Goal: Information Seeking & Learning: Check status

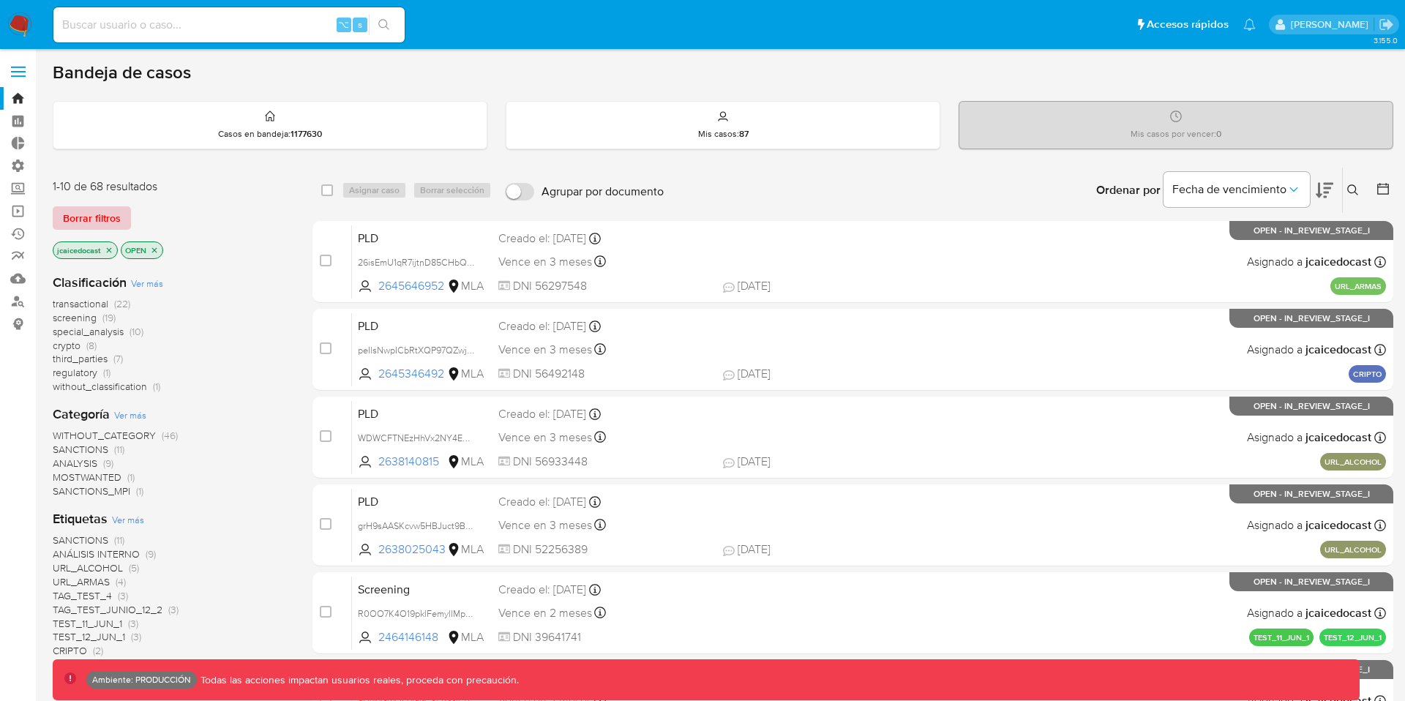
click at [89, 214] on span "Borrar filtros" at bounding box center [92, 218] width 58 height 20
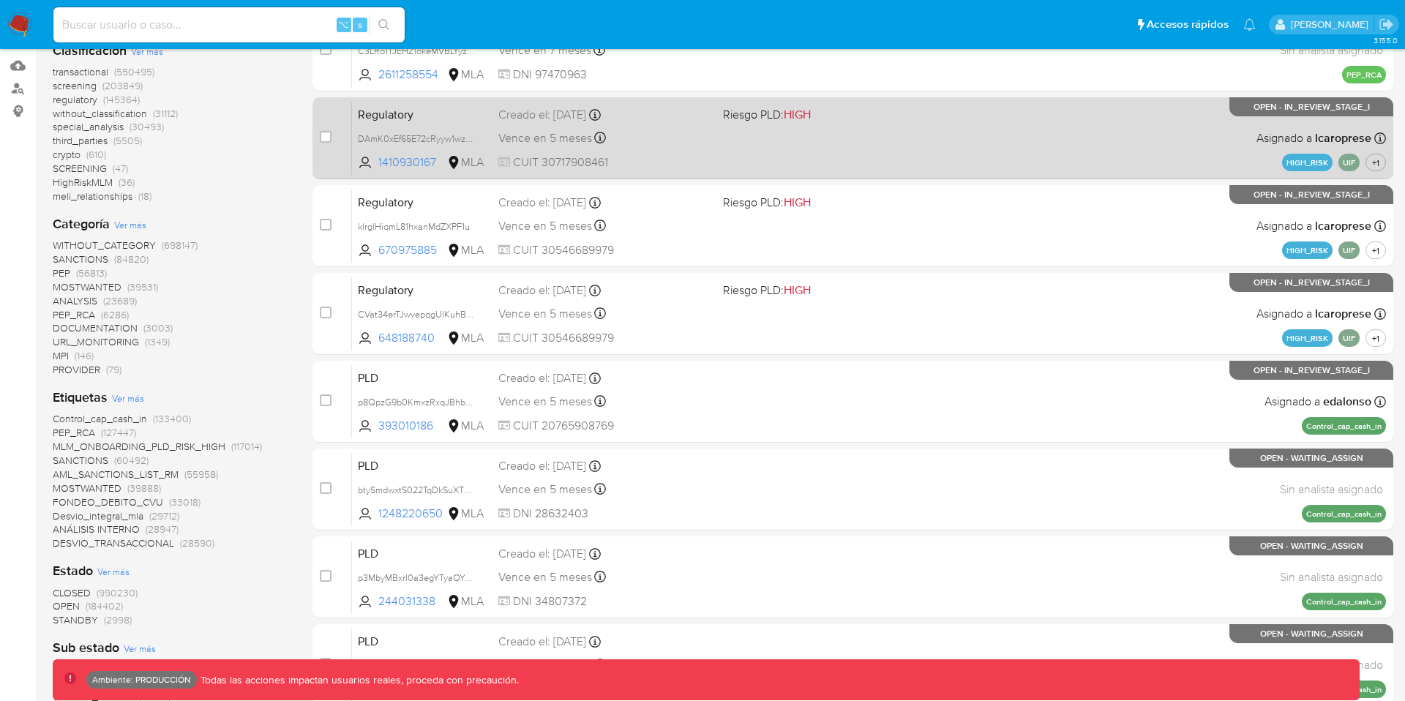
scroll to position [215, 0]
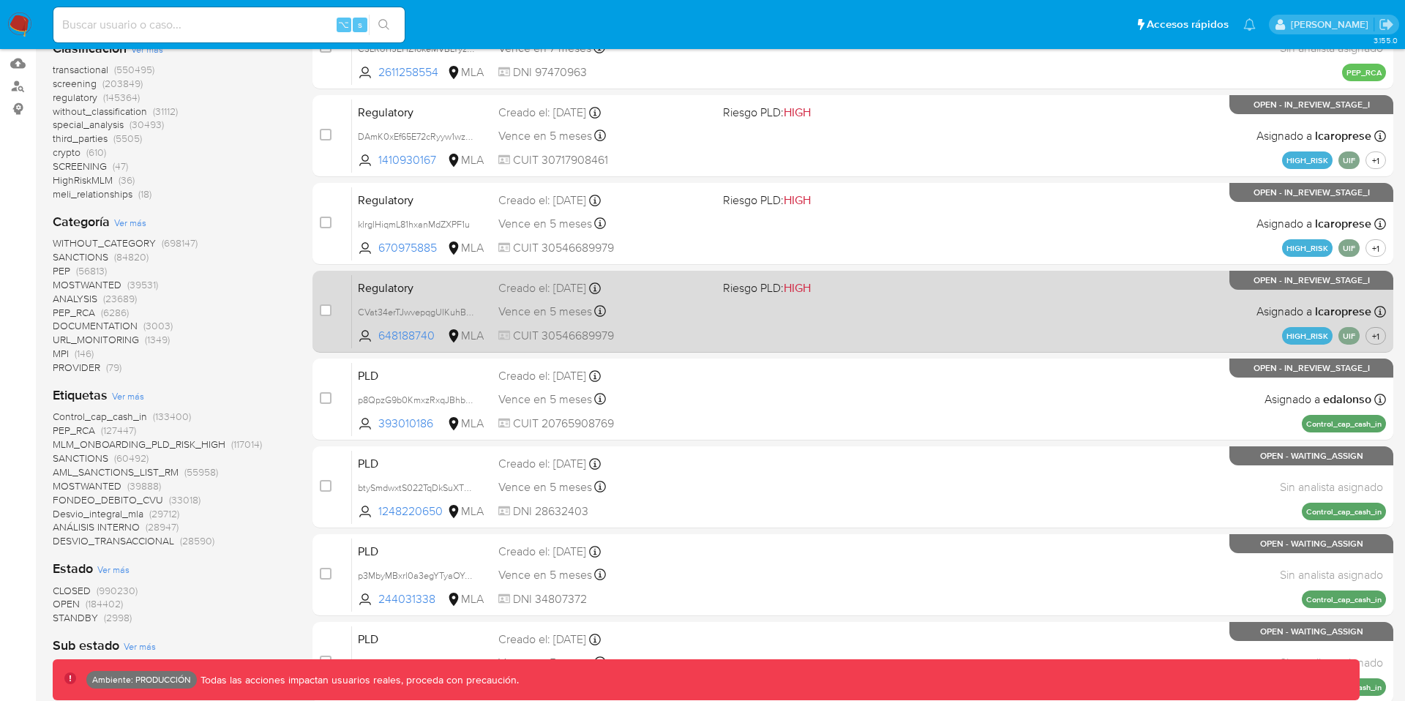
click at [670, 301] on div "Regulatory CVat34erTJwvepqgUIKuhBG4 648188740 MLA Riesgo PLD: HIGH Creado el: 1…" at bounding box center [869, 311] width 1034 height 74
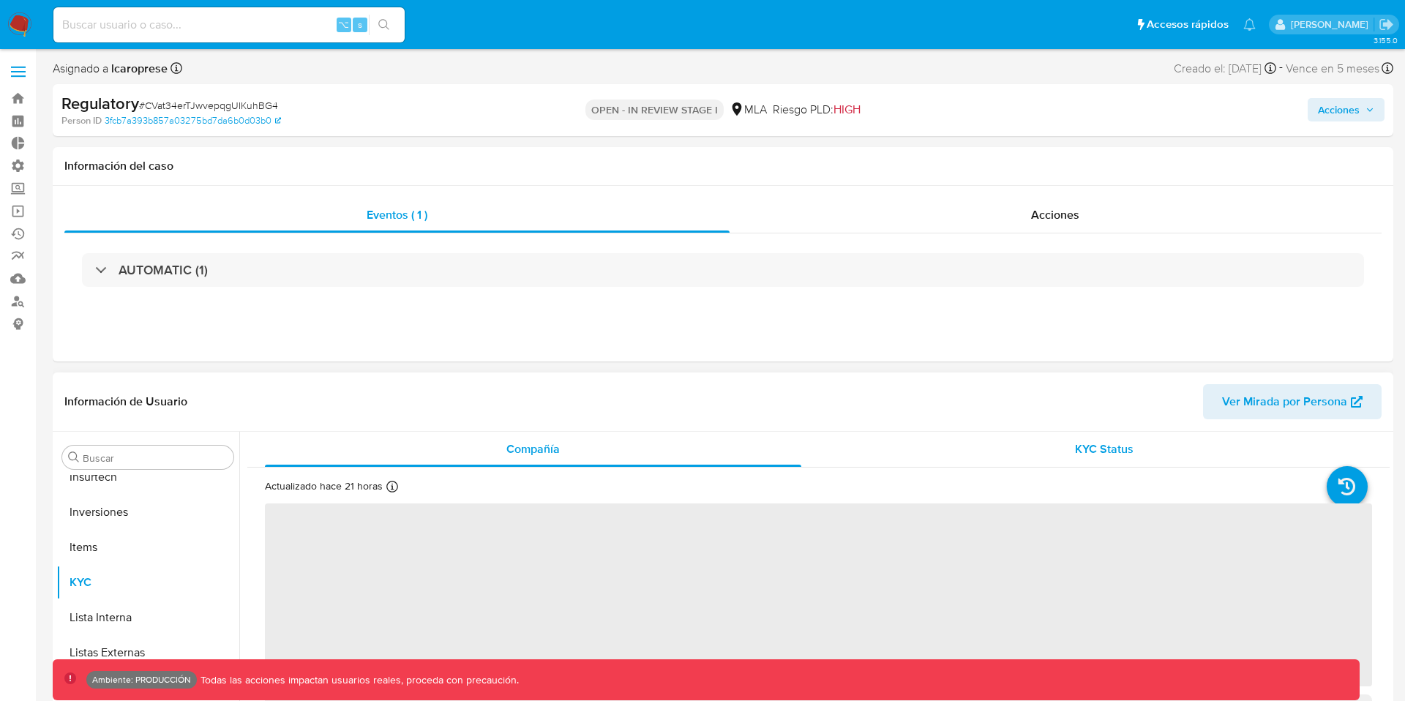
scroll to position [689, 0]
click at [1257, 395] on span "Ver Mirada por Persona" at bounding box center [1284, 401] width 125 height 35
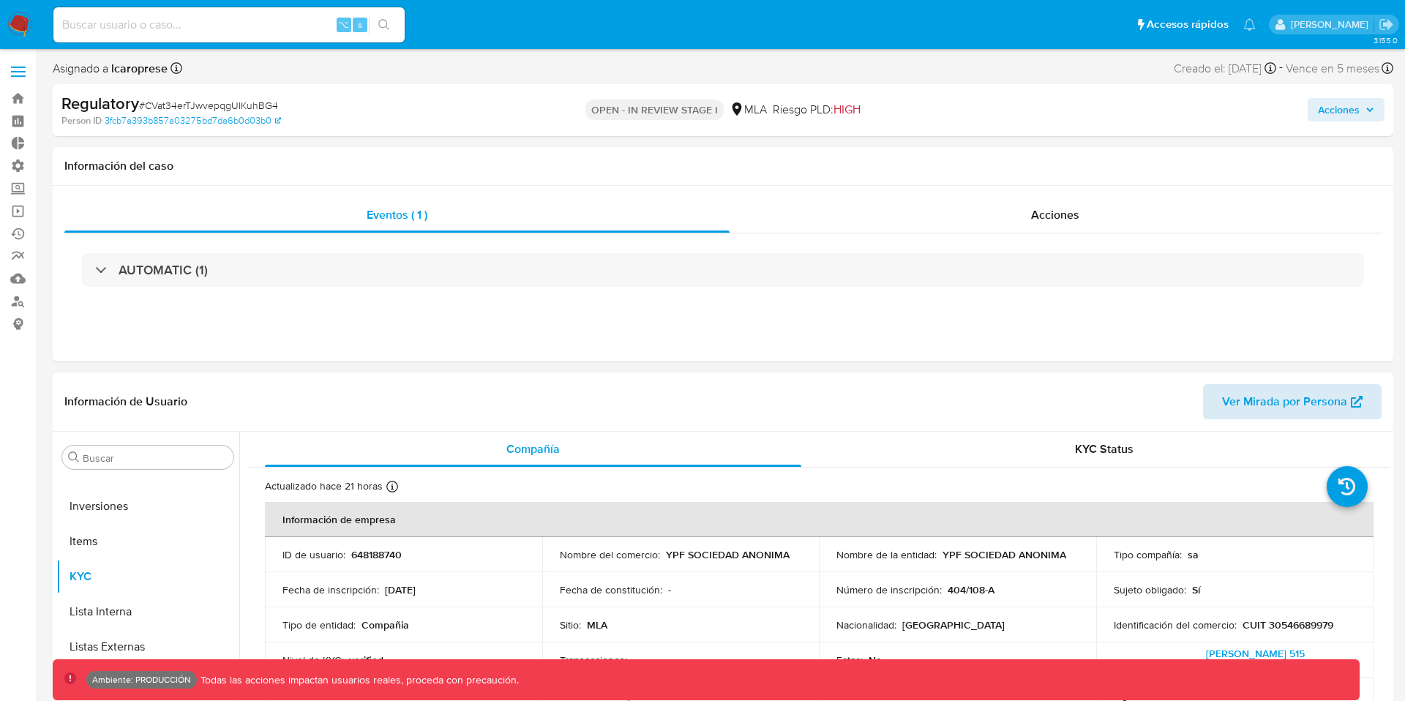
select select "10"
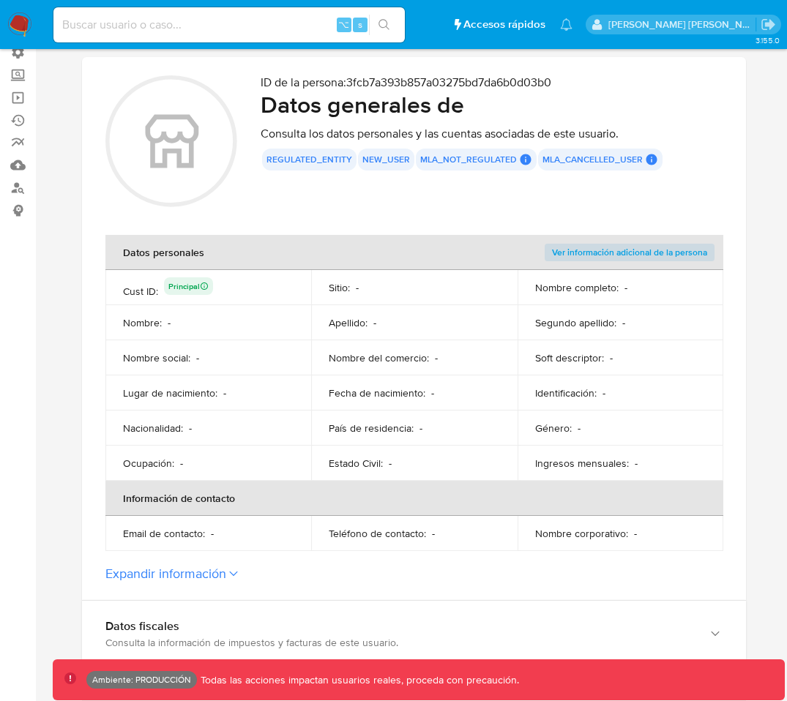
scroll to position [120, 0]
